Goal: Task Accomplishment & Management: Manage account settings

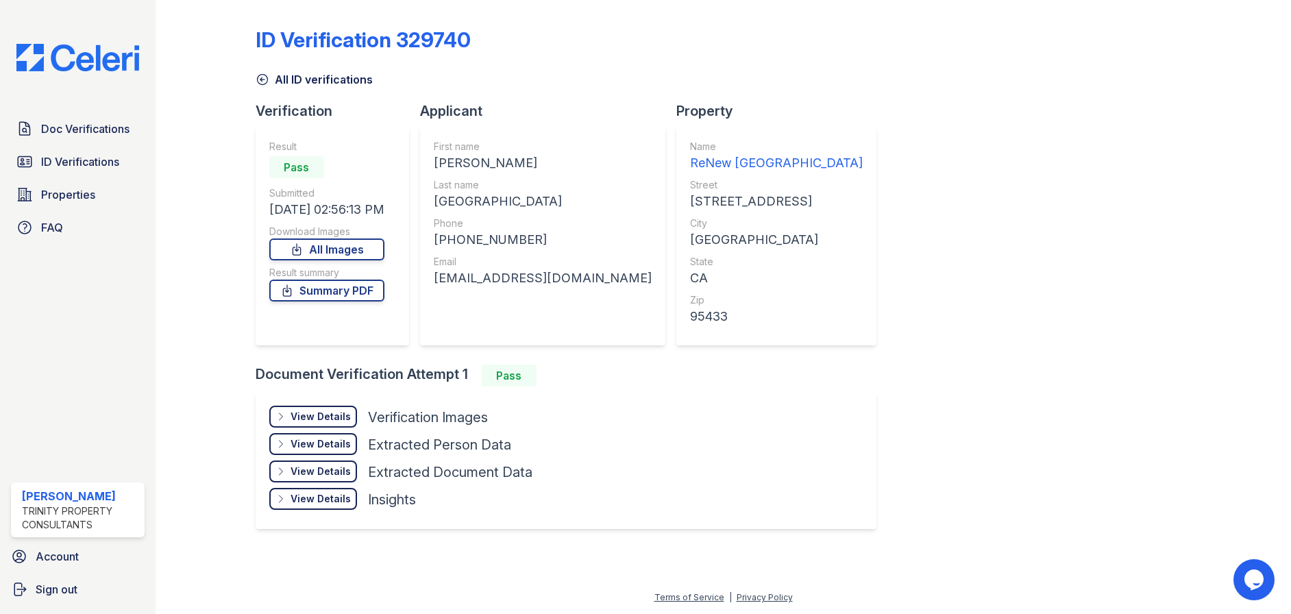
drag, startPoint x: 988, startPoint y: 211, endPoint x: 992, endPoint y: 123, distance: 87.8
click at [989, 205] on div "ID Verification 329740 All ID verifications Verification Result Pass Submitted …" at bounding box center [723, 276] width 935 height 543
click at [999, 91] on div "ID Verification 329740 All ID verifications Verification Result Pass Submitted …" at bounding box center [723, 276] width 935 height 543
click at [1126, 178] on div "ID Verification 329740 All ID verifications Verification Result Pass Submitted …" at bounding box center [723, 276] width 935 height 543
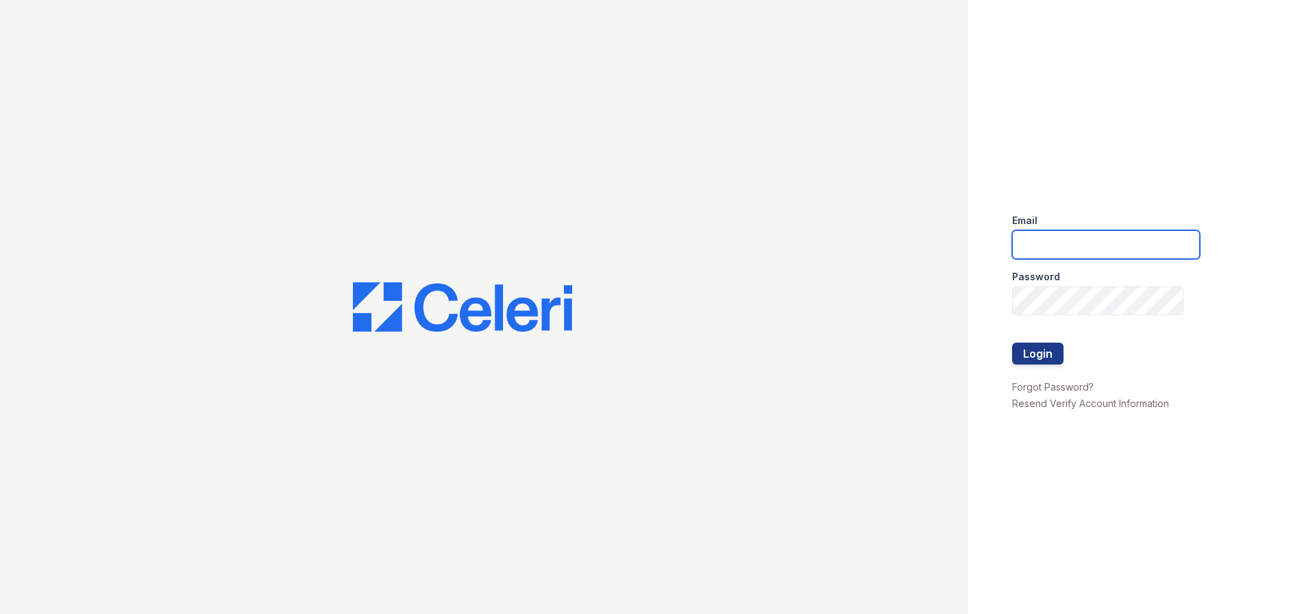
drag, startPoint x: 1057, startPoint y: 236, endPoint x: 1070, endPoint y: 251, distance: 20.4
click at [1057, 236] on input "email" at bounding box center [1106, 244] width 188 height 29
type input "[PERSON_NAME][EMAIL_ADDRESS][PERSON_NAME][DOMAIN_NAME]"
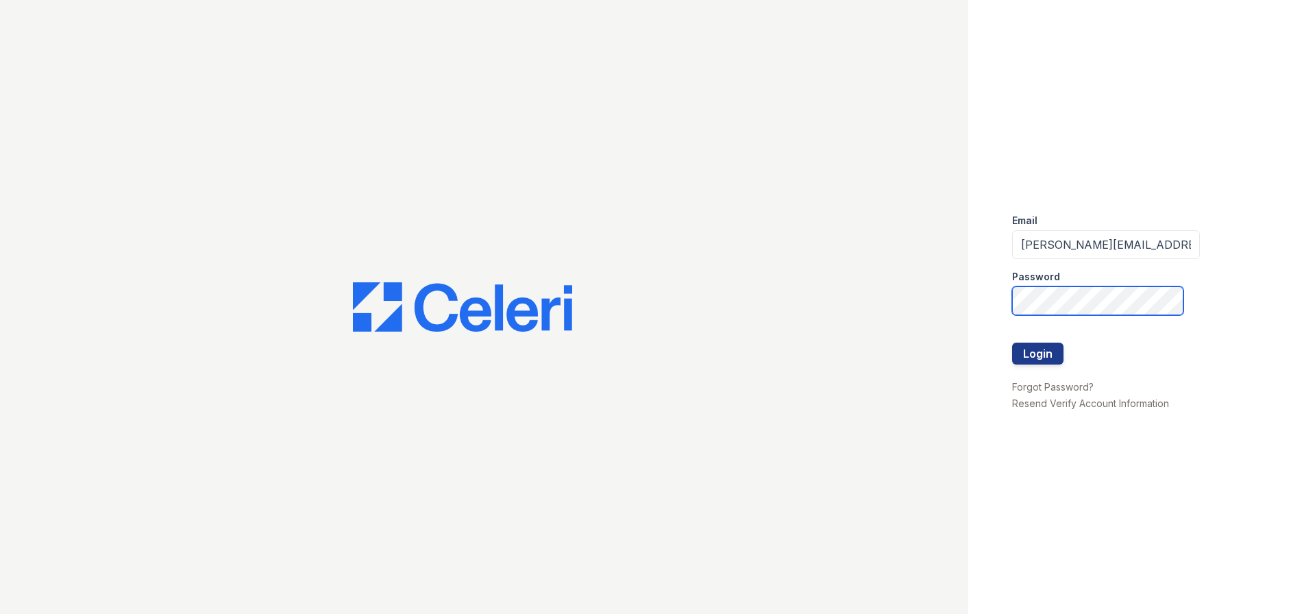
click at [1012, 343] on button "Login" at bounding box center [1037, 354] width 51 height 22
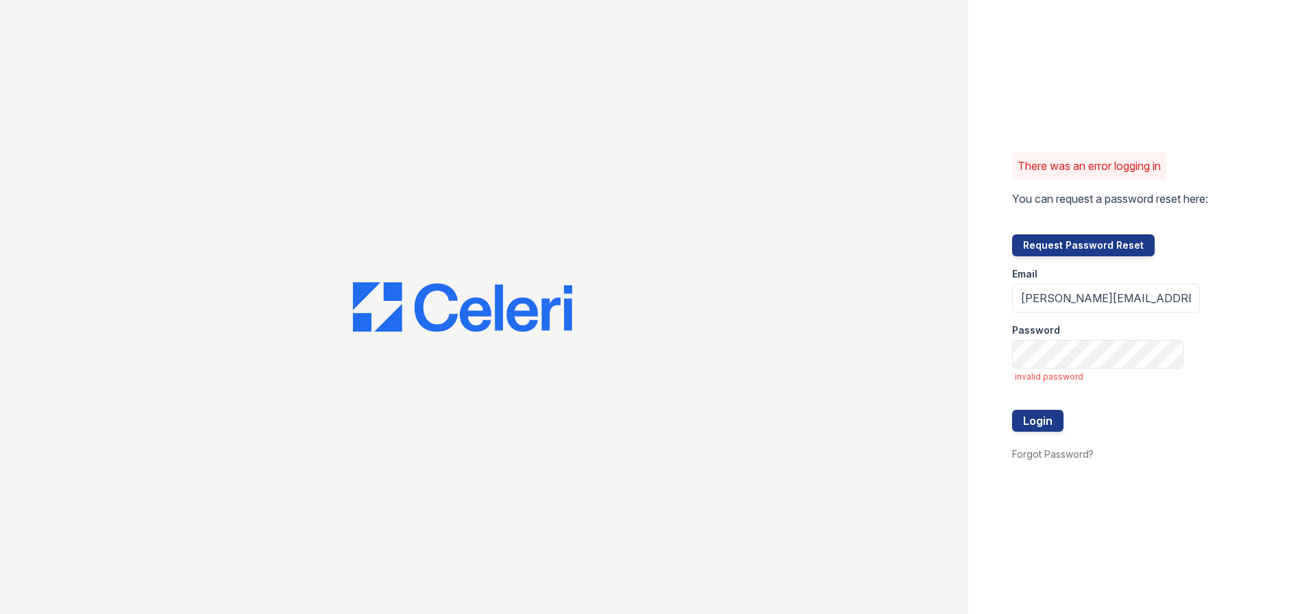
click at [1093, 66] on div "There was an error logging in You can request a password reset here: Request Pa…" at bounding box center [1129, 307] width 323 height 614
